Goal: Information Seeking & Learning: Find specific fact

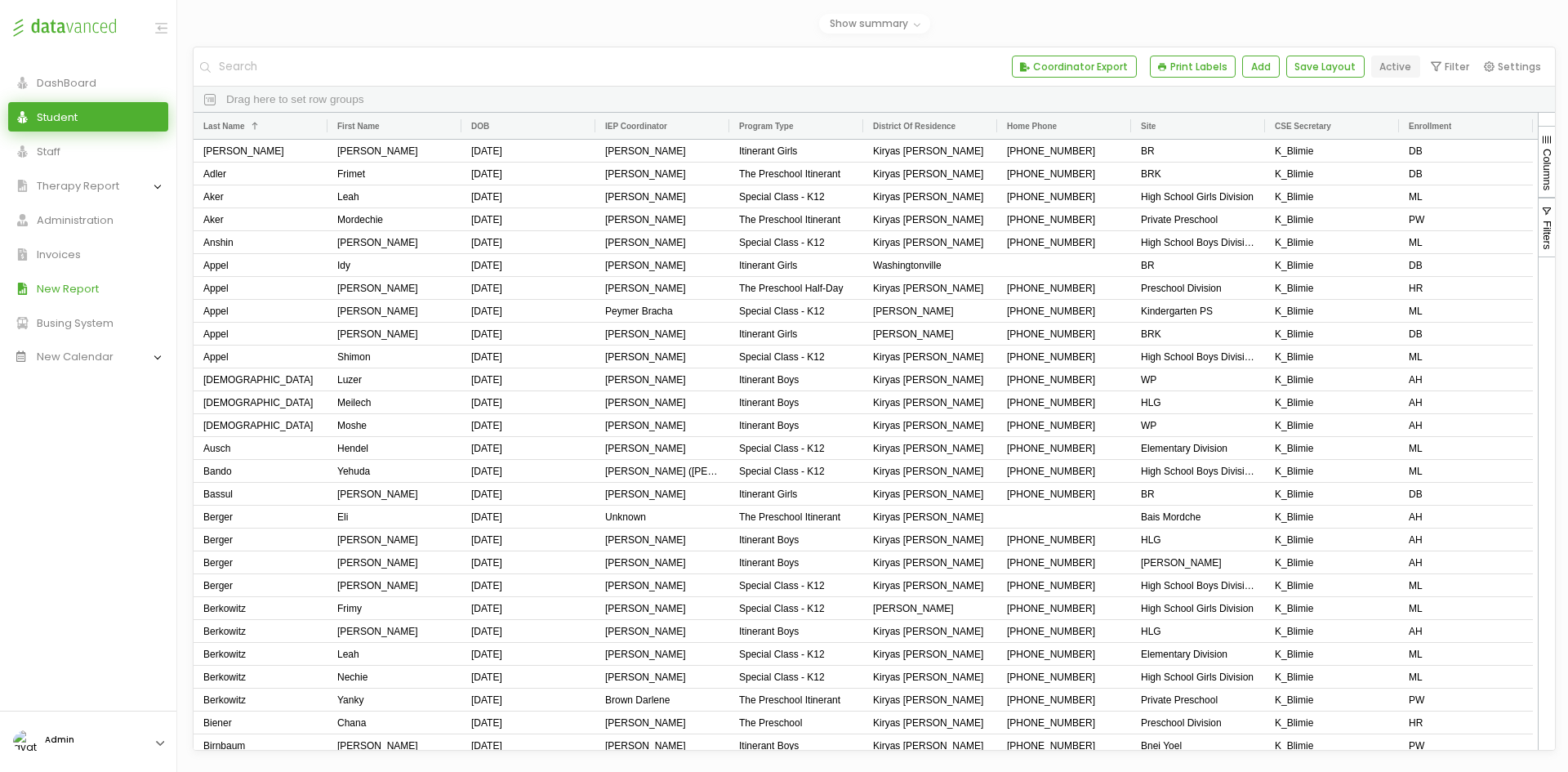
click at [84, 287] on span "New Report" at bounding box center [63, 289] width 70 height 11
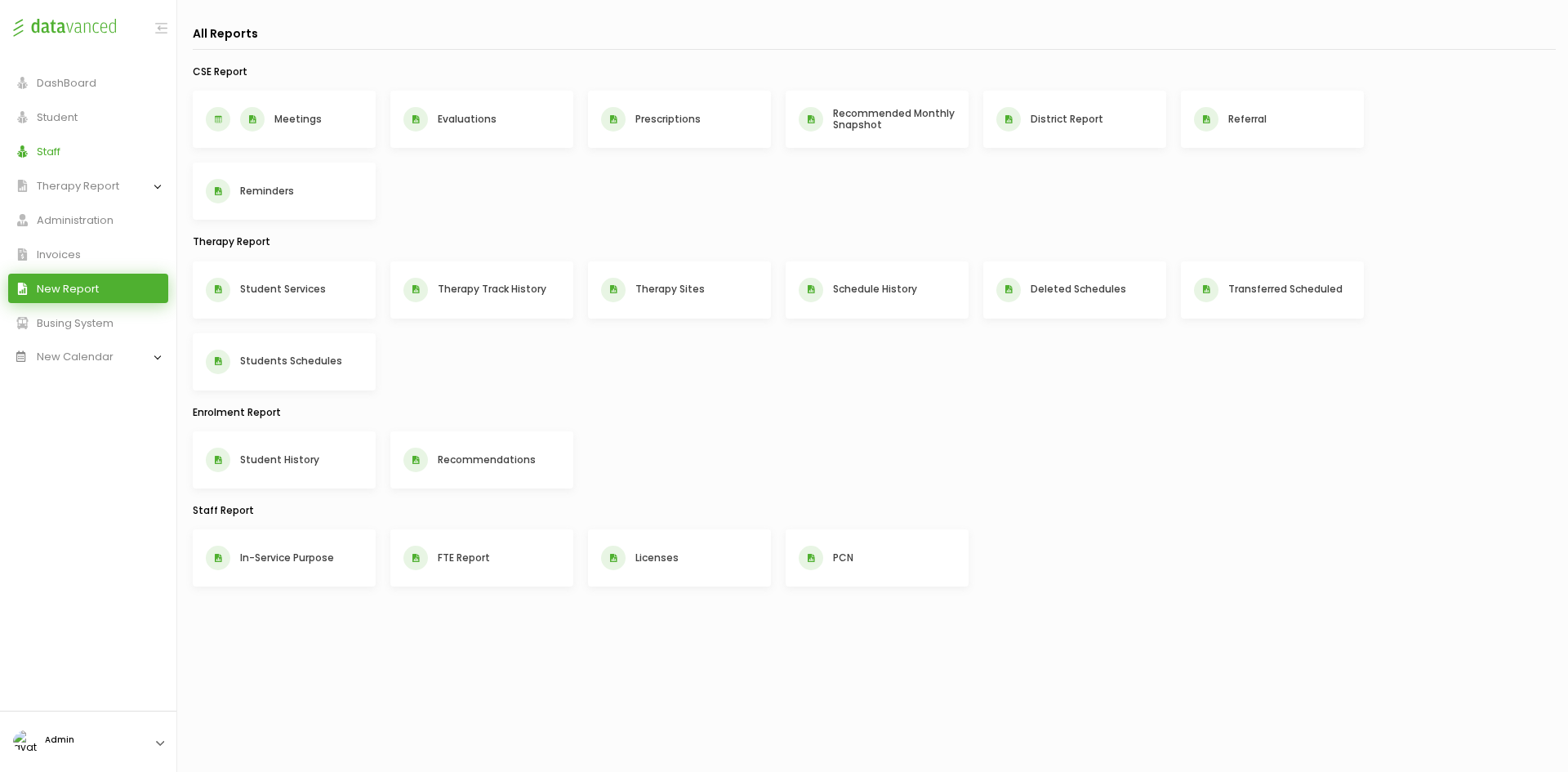
click at [94, 154] on link "Staff" at bounding box center [88, 150] width 160 height 29
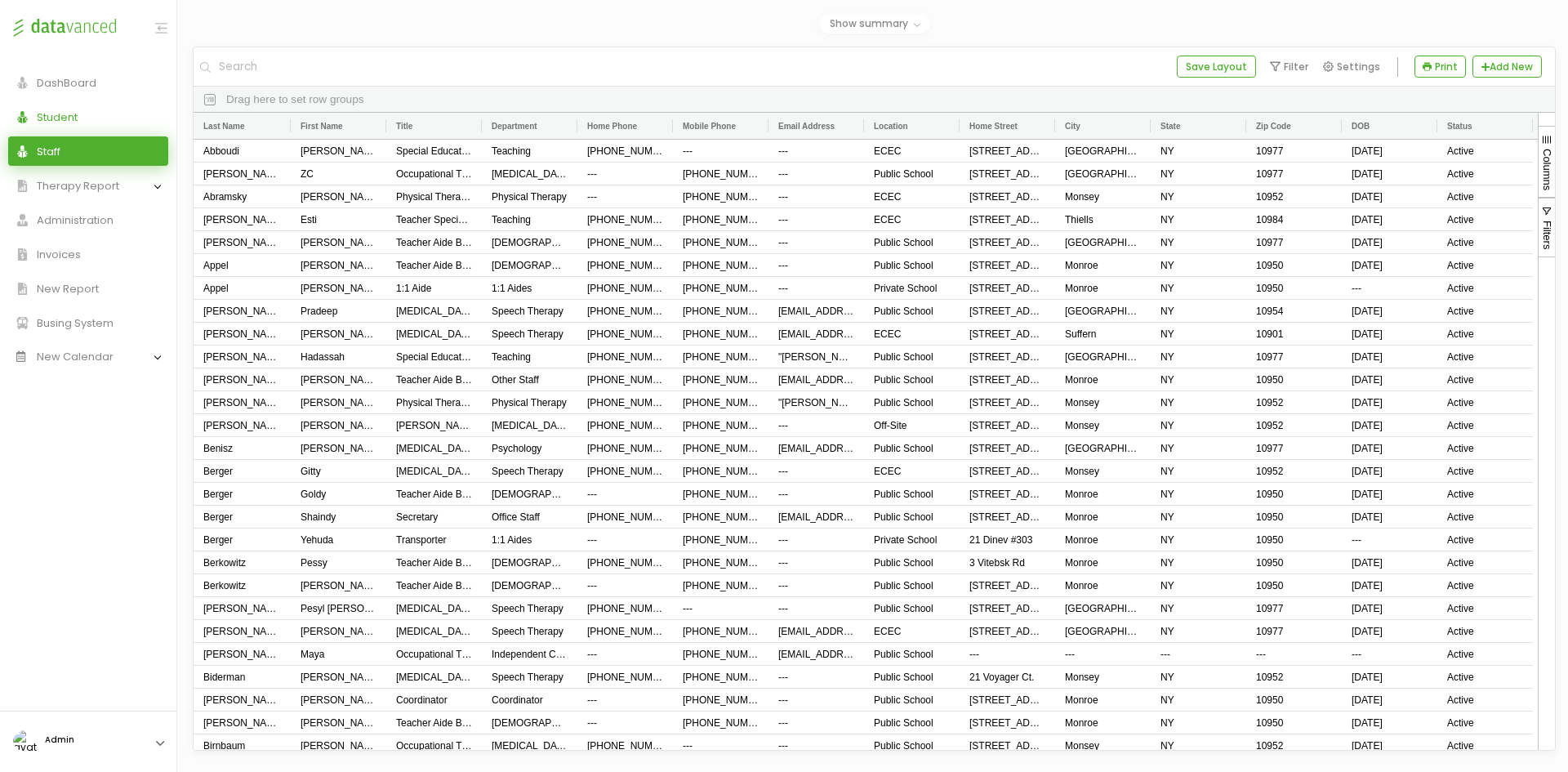
click at [100, 102] on link "Student" at bounding box center [88, 117] width 160 height 29
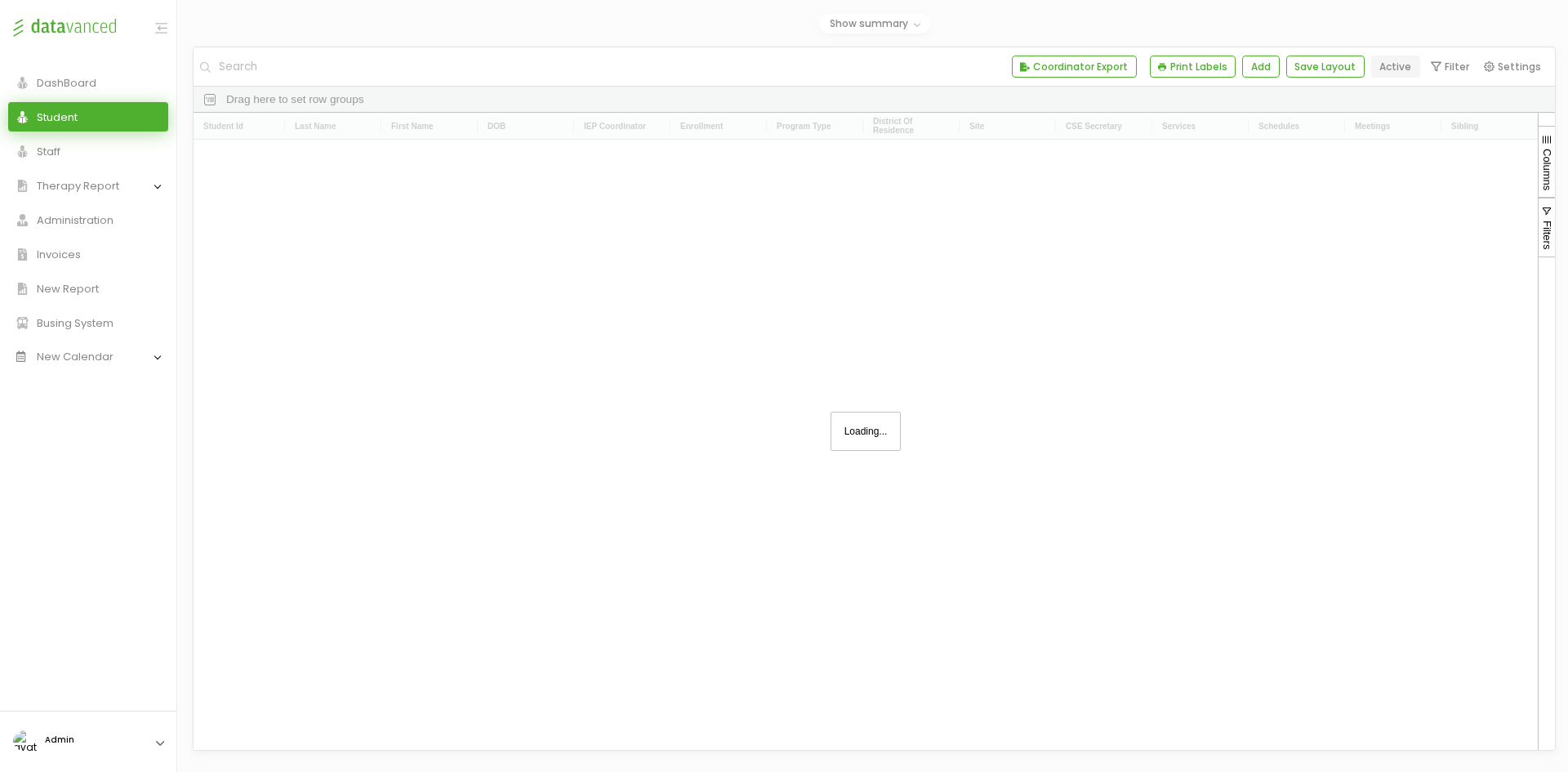
click at [286, 70] on input "text" at bounding box center [610, 66] width 787 height 38
paste input "where can i find this in the system values"
type input "where can i find this in the system values"
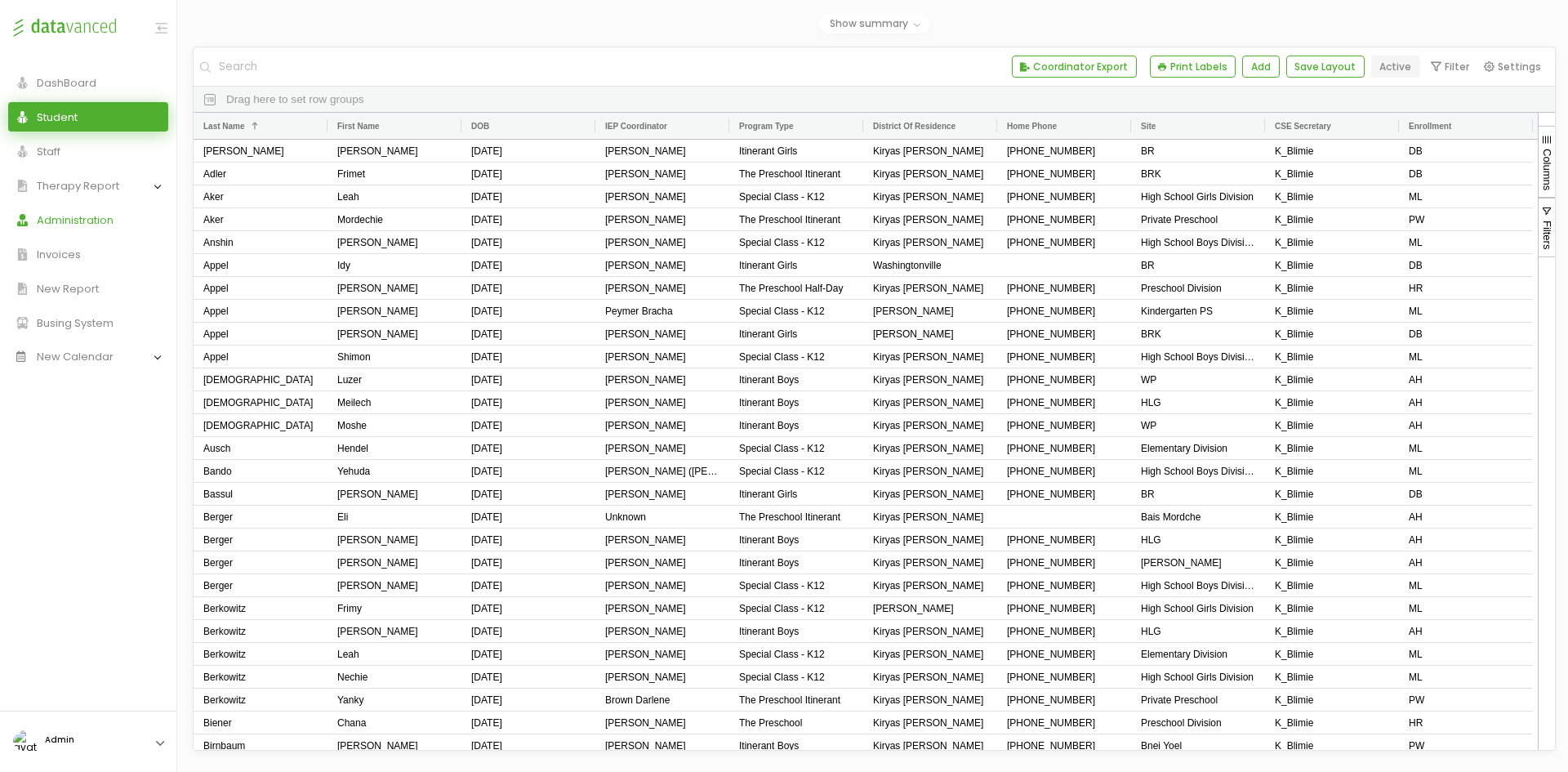
click at [105, 221] on span "Administration" at bounding box center [71, 221] width 85 height 11
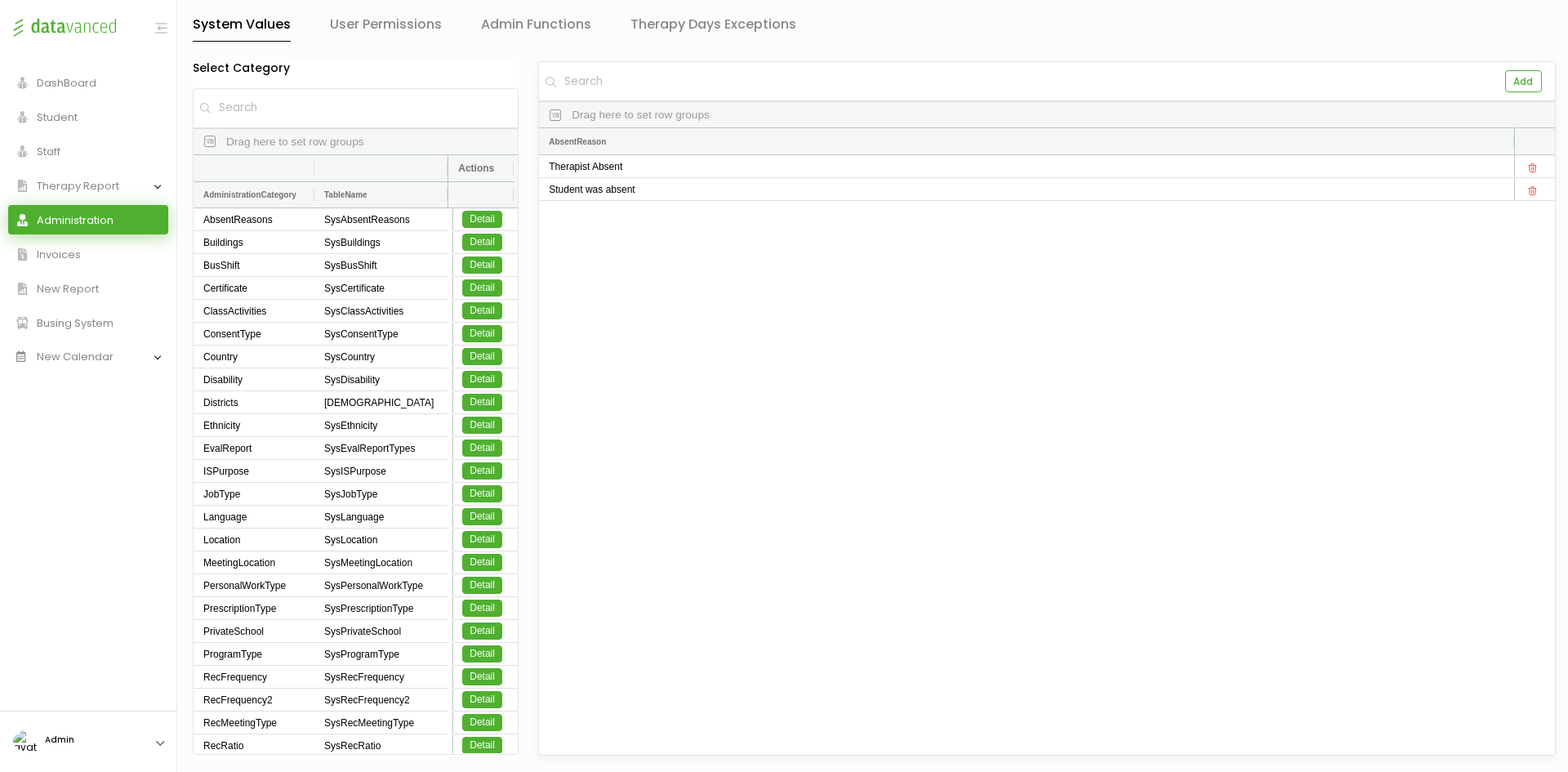
click at [277, 105] on input "text" at bounding box center [367, 108] width 300 height 38
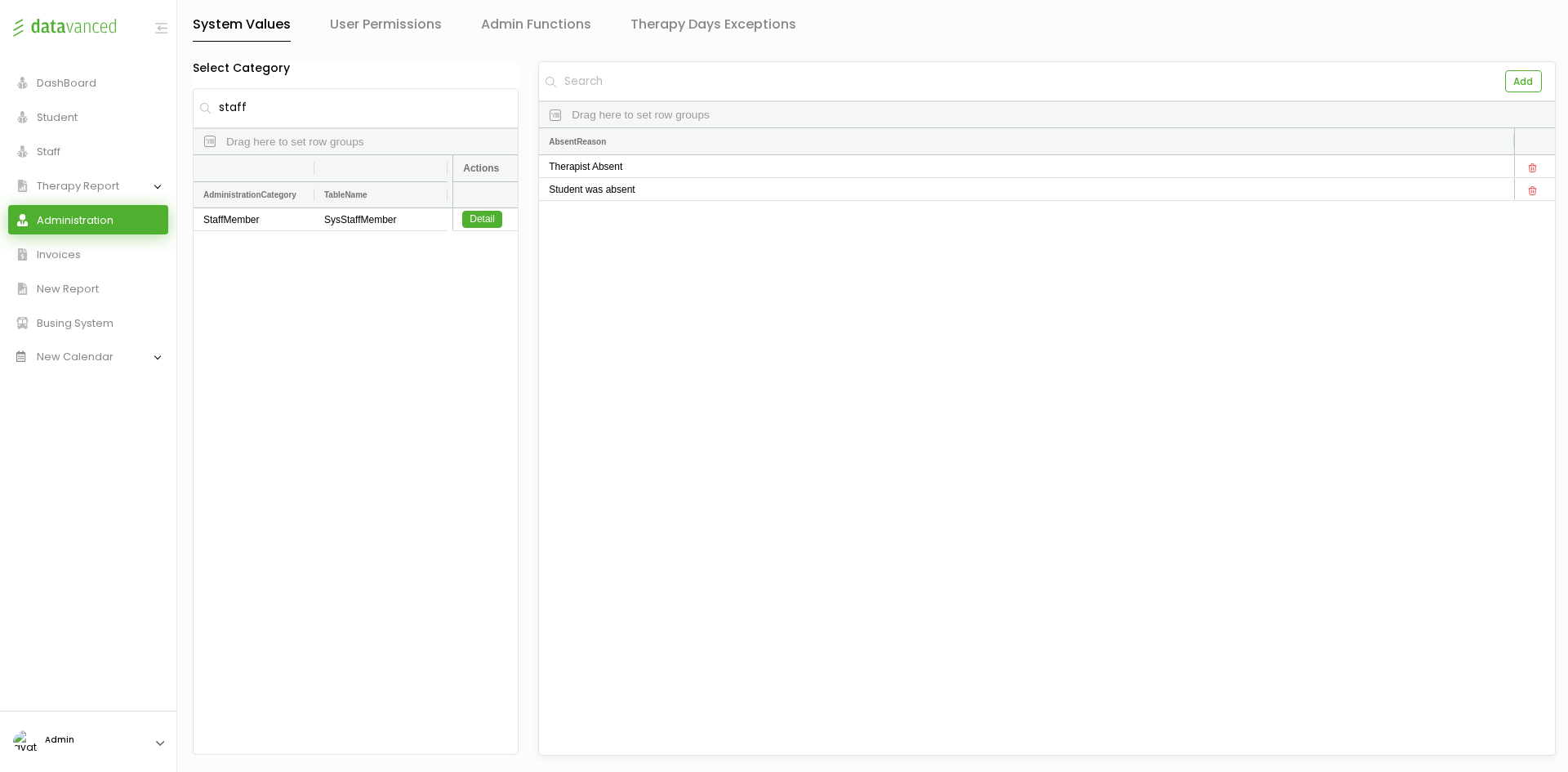
click at [333, 105] on input "staff" at bounding box center [367, 108] width 300 height 38
paste input "SysClassActivities"
type input "SysClassActivities"
click at [486, 222] on link "Detail" at bounding box center [482, 219] width 40 height 17
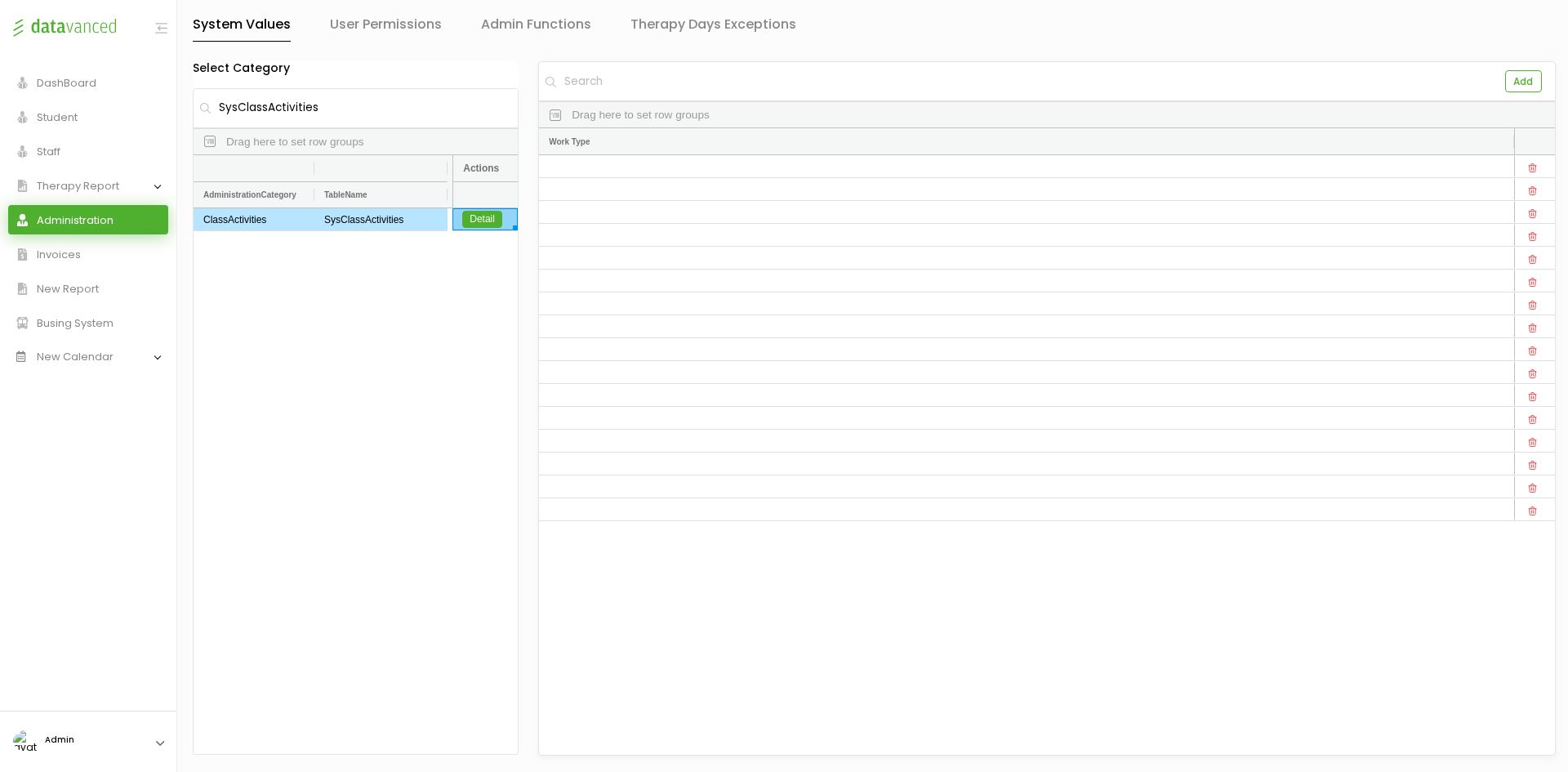
drag, startPoint x: 1032, startPoint y: 608, endPoint x: 534, endPoint y: 608, distance: 498.0
click at [76, 122] on span "Student" at bounding box center [52, 117] width 49 height 11
